Goal: Task Accomplishment & Management: Use online tool/utility

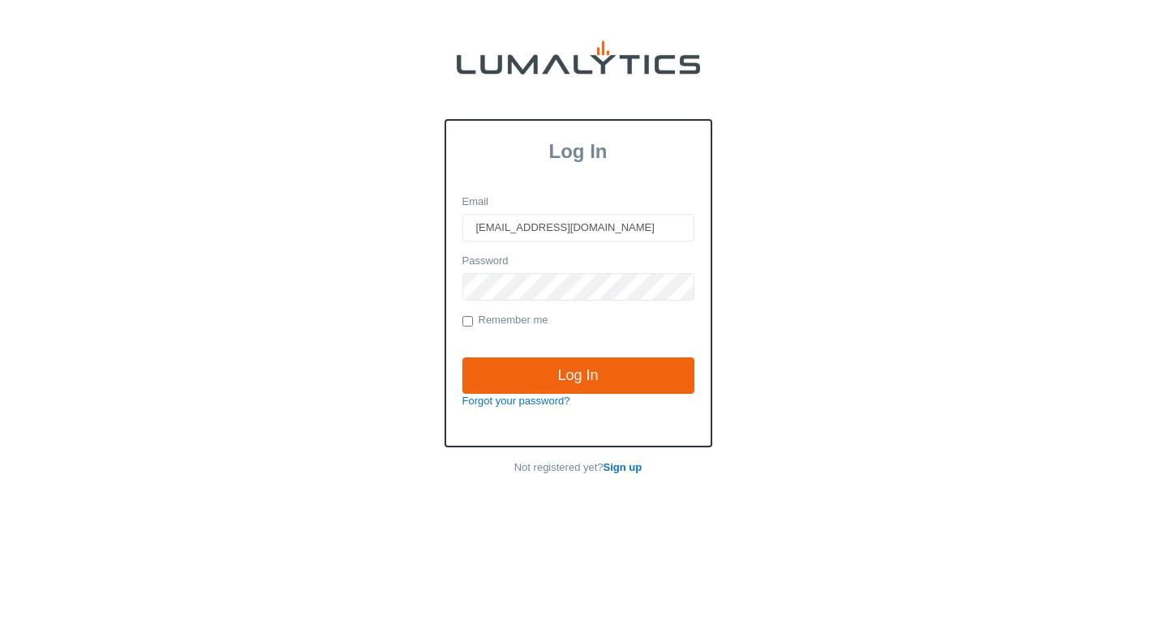
click at [594, 371] on input "Log In" at bounding box center [578, 376] width 232 height 37
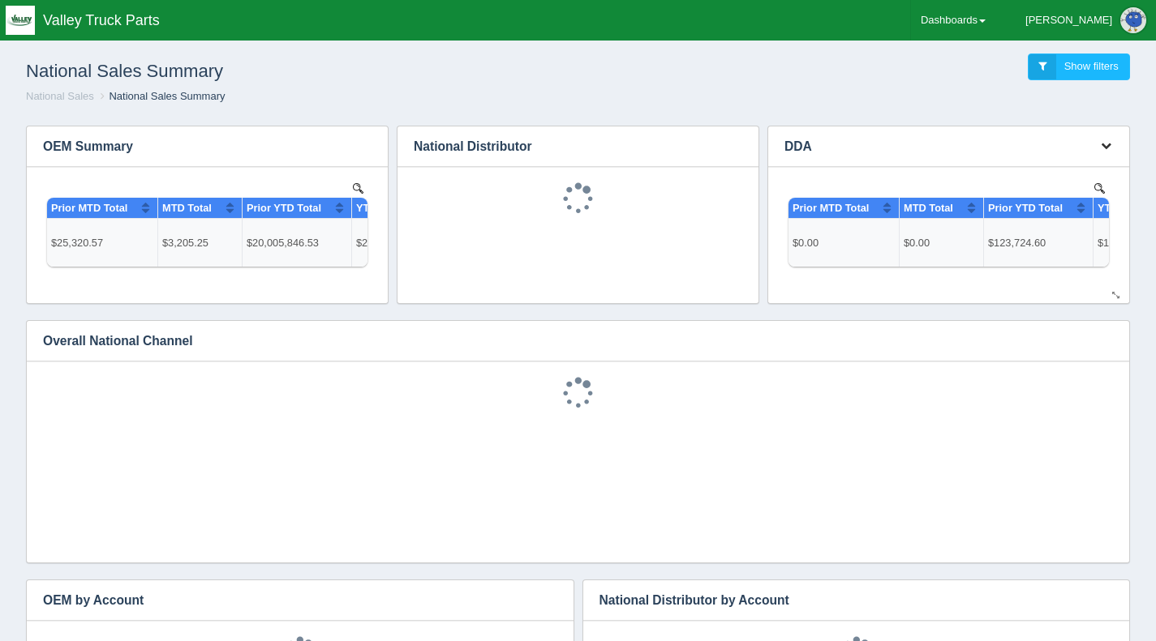
click at [1100, 146] on icon "button" at bounding box center [1105, 145] width 11 height 11
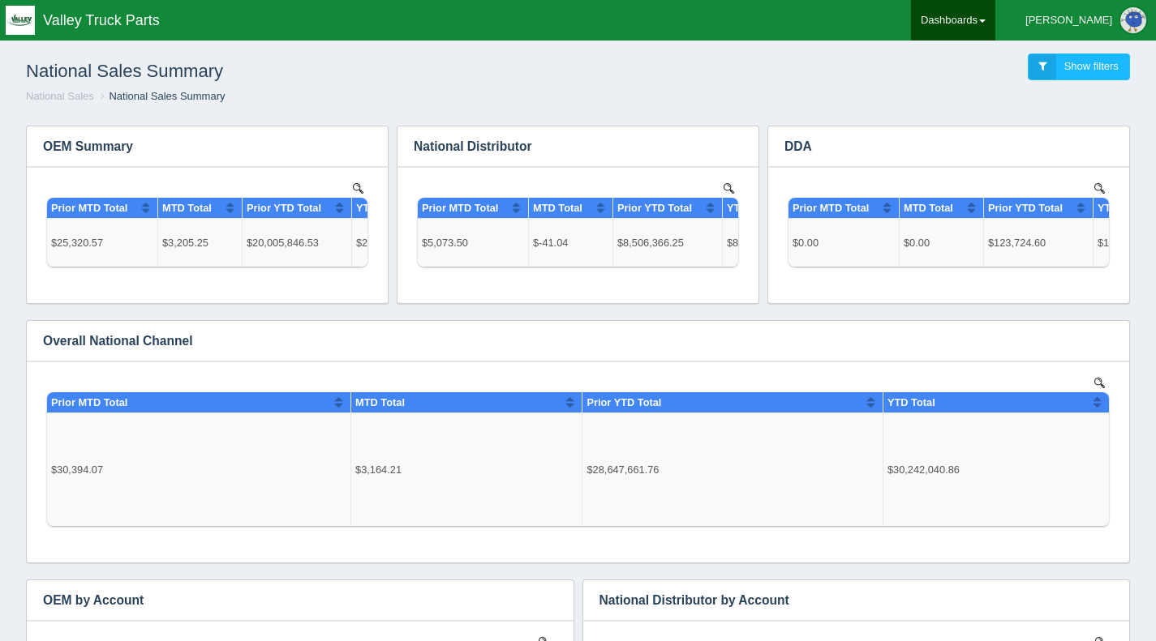
click at [995, 24] on link "Dashboards" at bounding box center [953, 20] width 84 height 41
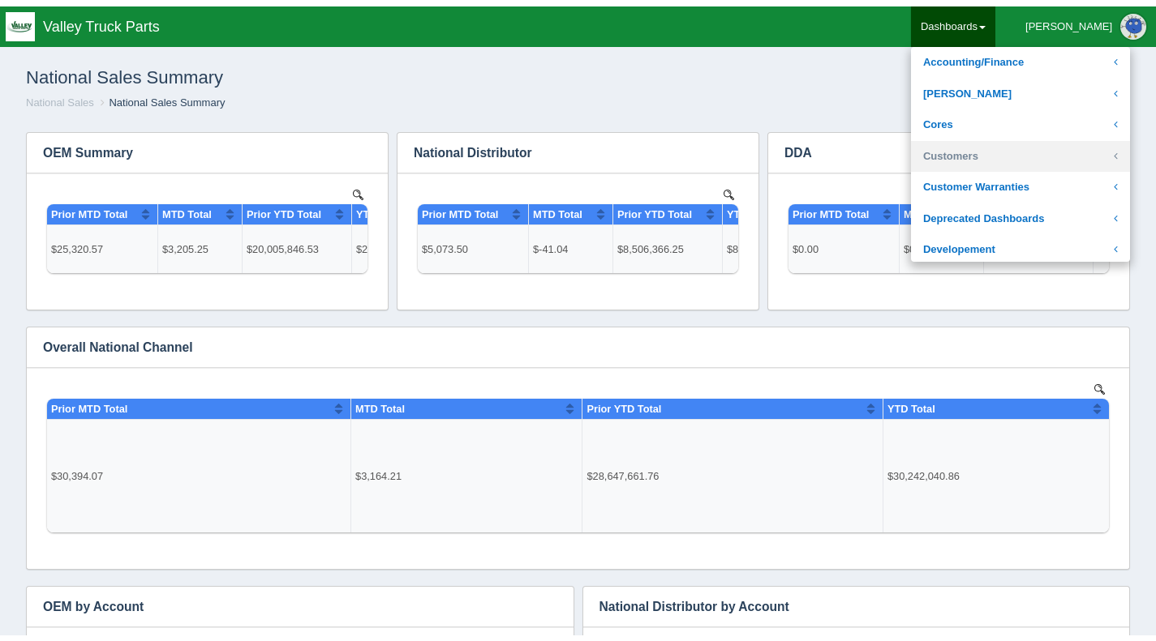
scroll to position [81, 0]
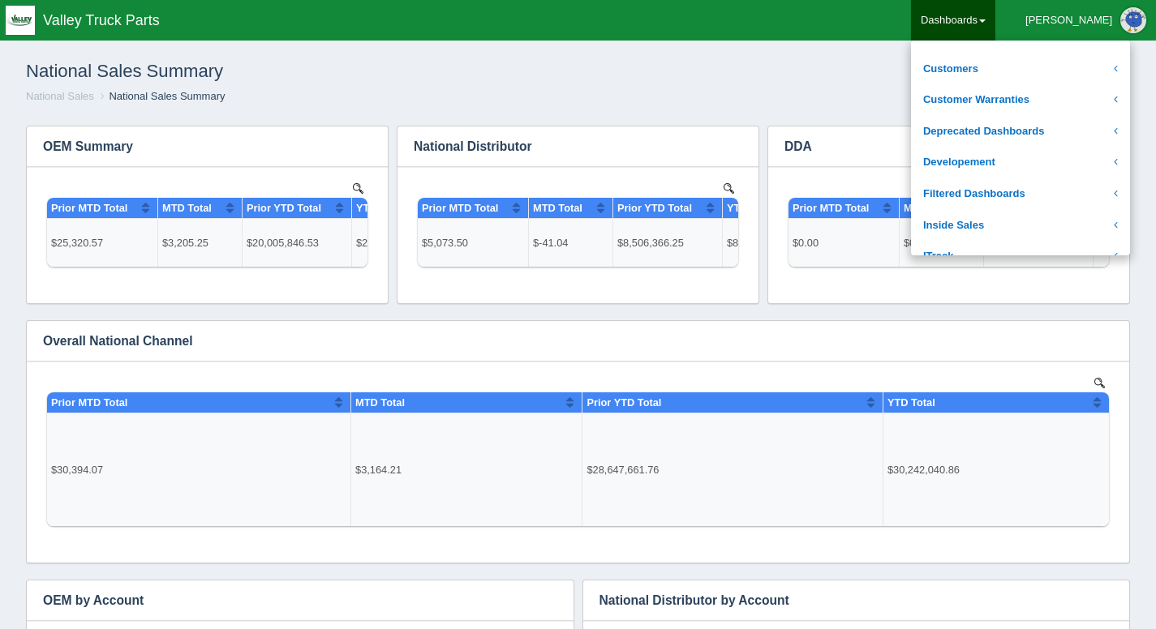
click at [613, 75] on div "National Sales Summary Show filters" at bounding box center [578, 67] width 1130 height 44
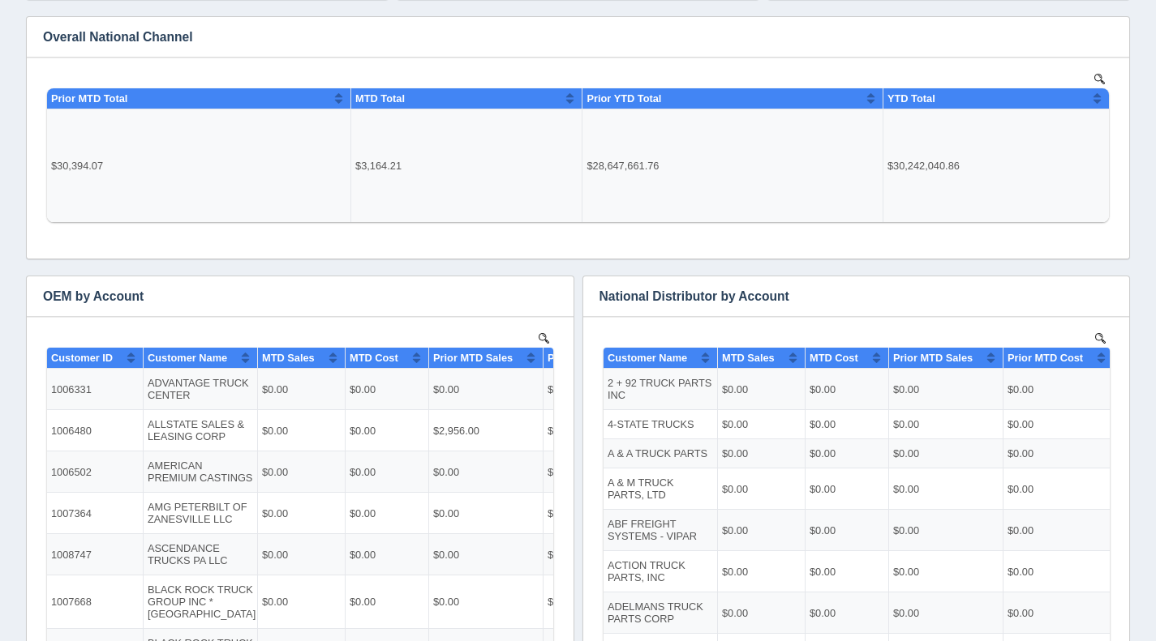
scroll to position [324, 0]
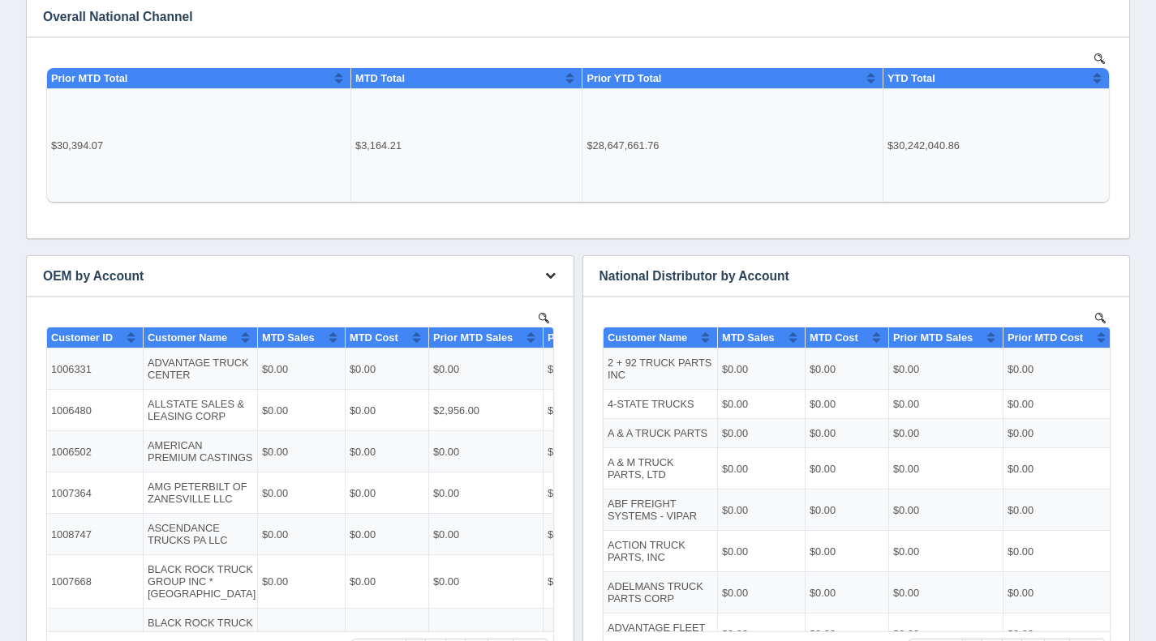
click at [546, 274] on icon "button" at bounding box center [550, 275] width 11 height 11
click at [484, 298] on link "Download CSV" at bounding box center [496, 301] width 130 height 24
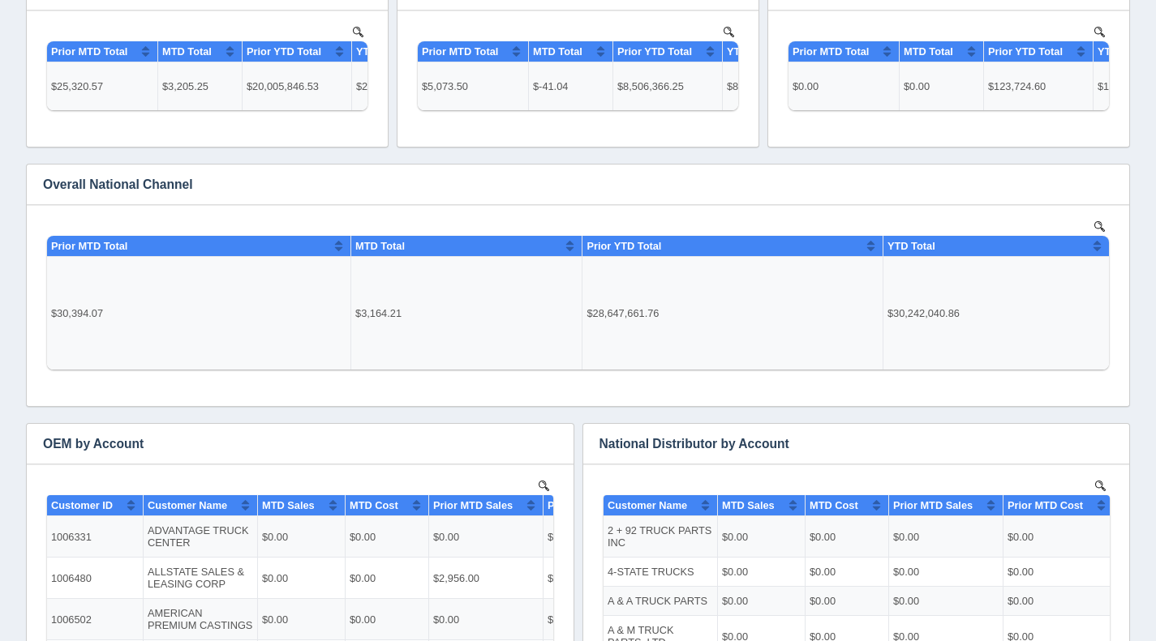
scroll to position [0, 0]
